Goal: Check status: Check status

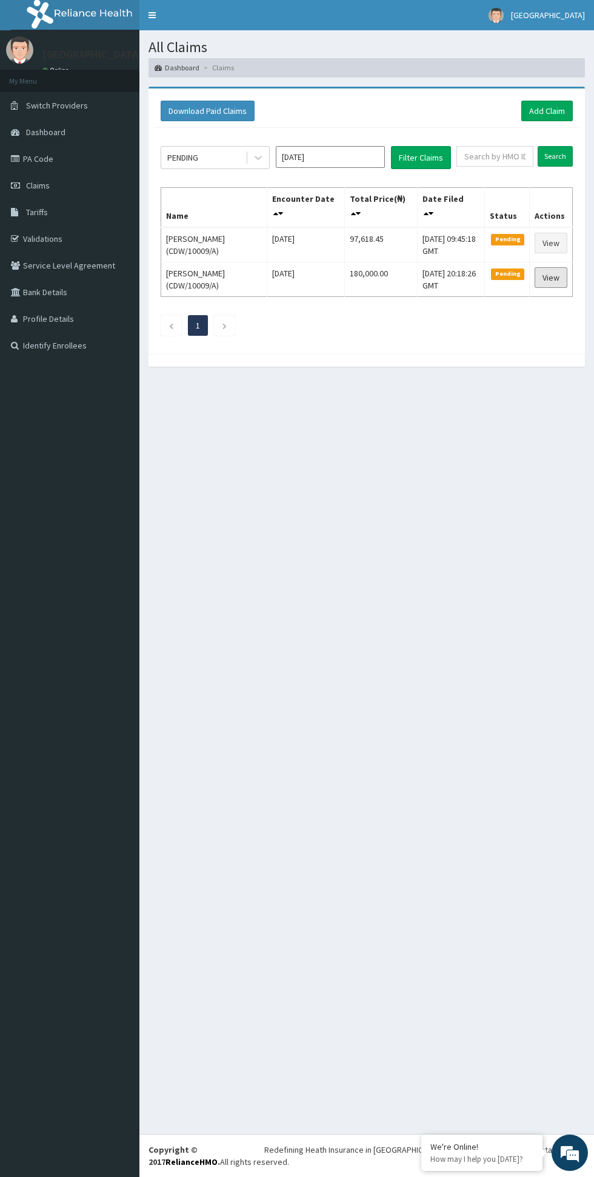
click at [551, 278] on link "View" at bounding box center [550, 277] width 33 height 21
click at [554, 241] on link "View" at bounding box center [550, 243] width 33 height 21
